Goal: Find specific page/section: Find specific page/section

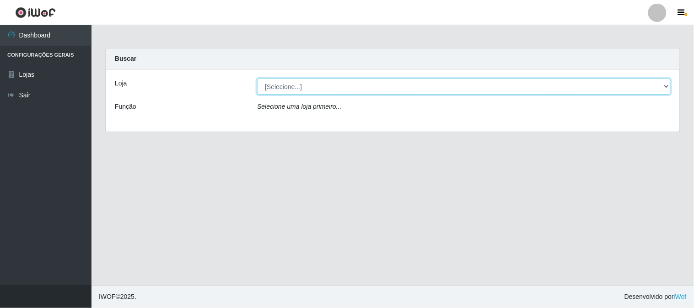
click at [666, 84] on select "[Selecione...] Rede Compras Supermercados - LOJA 1" at bounding box center [464, 87] width 414 height 16
select select "158"
click at [257, 79] on select "[Selecione...] Rede Compras Supermercados - LOJA 1" at bounding box center [464, 87] width 414 height 16
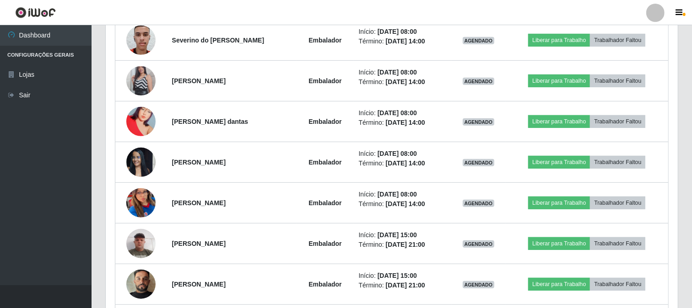
scroll to position [330, 0]
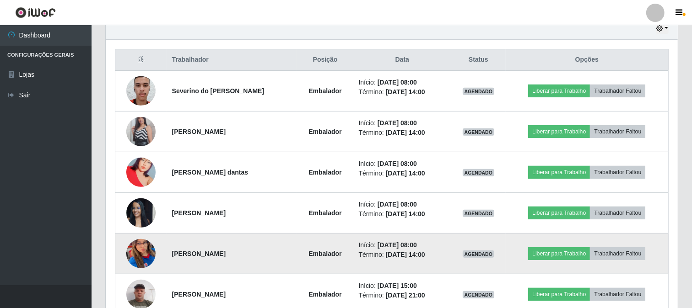
click at [136, 250] on img at bounding box center [140, 254] width 29 height 64
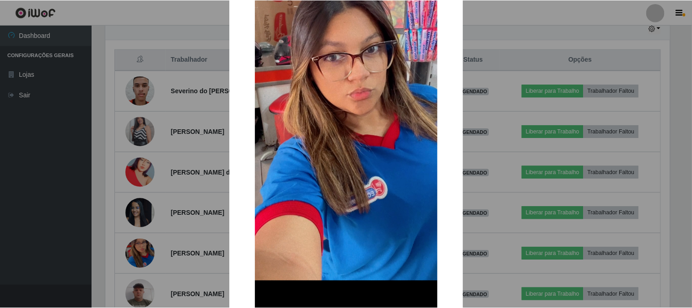
scroll to position [167, 0]
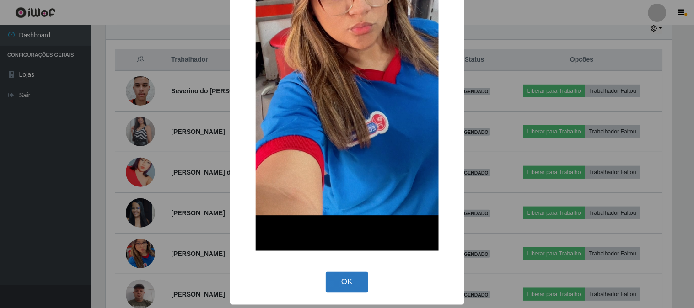
click at [359, 290] on button "OK" at bounding box center [347, 283] width 43 height 22
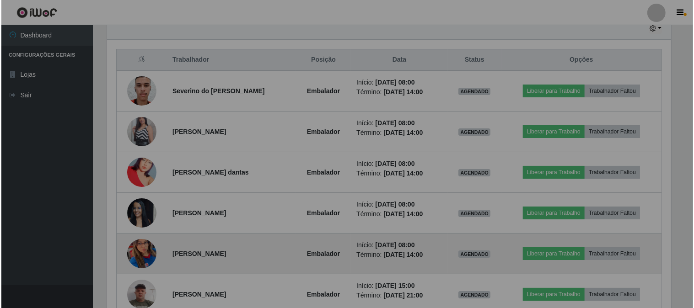
scroll to position [189, 572]
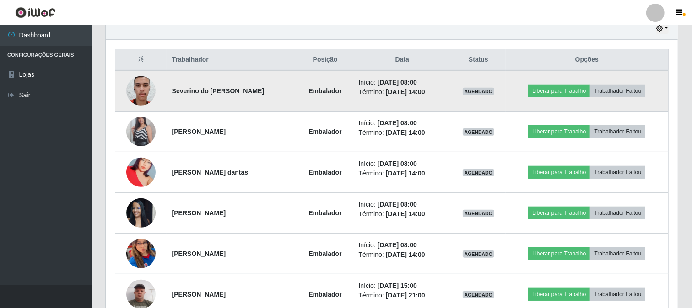
click at [140, 93] on img at bounding box center [140, 90] width 29 height 39
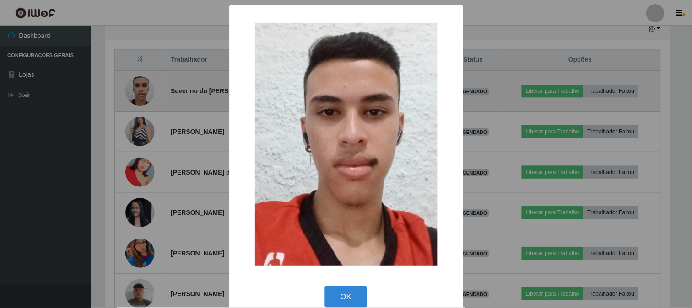
scroll to position [189, 566]
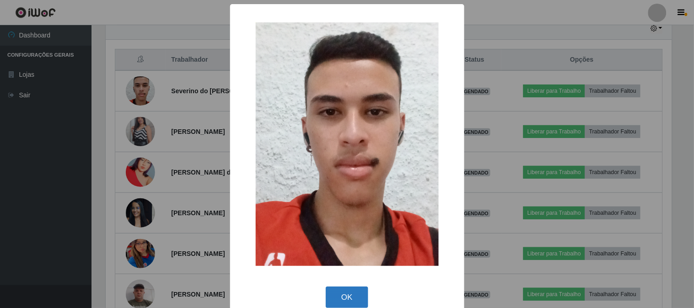
click at [342, 296] on button "OK" at bounding box center [347, 298] width 43 height 22
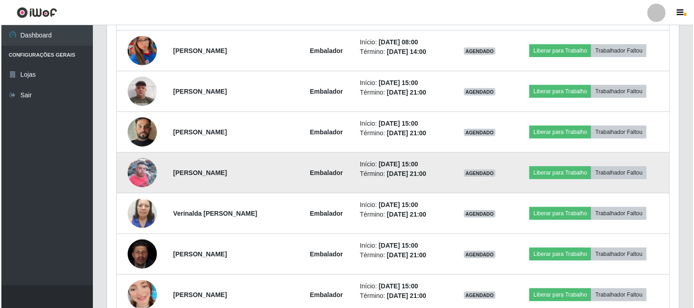
scroll to position [584, 0]
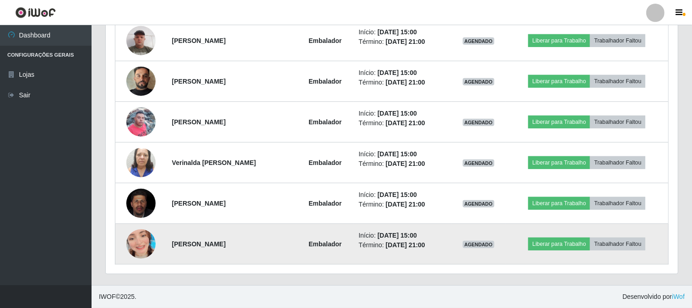
click at [135, 244] on img at bounding box center [140, 244] width 29 height 52
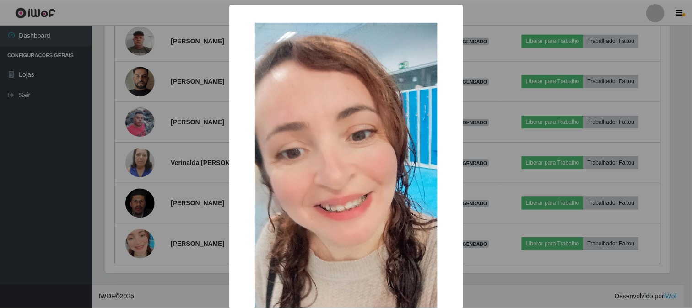
scroll to position [97, 0]
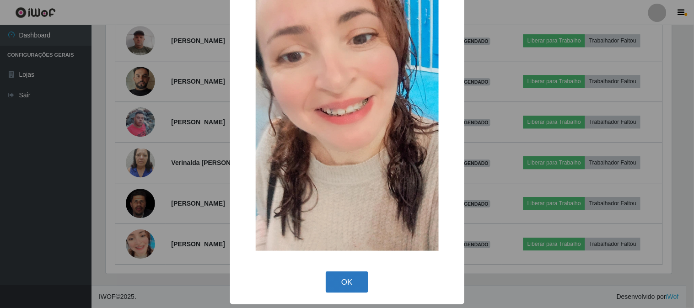
click at [355, 276] on button "OK" at bounding box center [347, 283] width 43 height 22
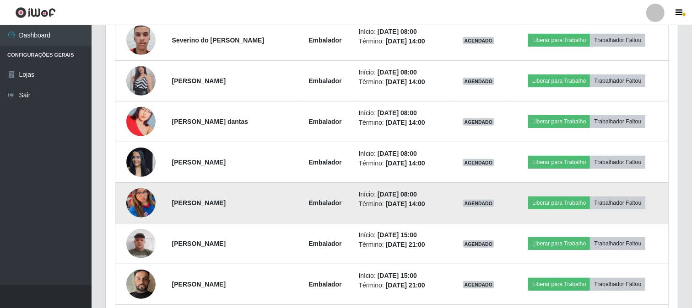
scroll to position [330, 0]
